Goal: Obtain resource: Obtain resource

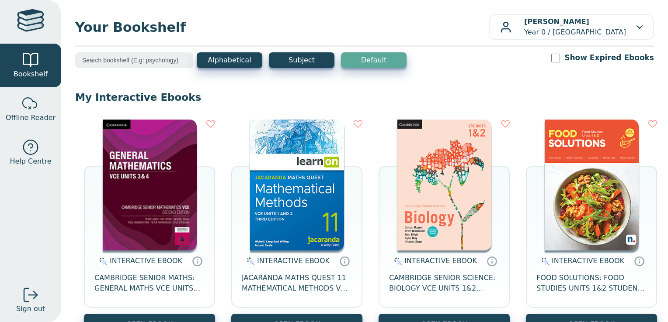
click at [274, 176] on img at bounding box center [297, 185] width 94 height 131
click at [177, 180] on img at bounding box center [150, 185] width 94 height 131
click at [277, 183] on img at bounding box center [297, 185] width 94 height 131
